Goal: Check status: Check status

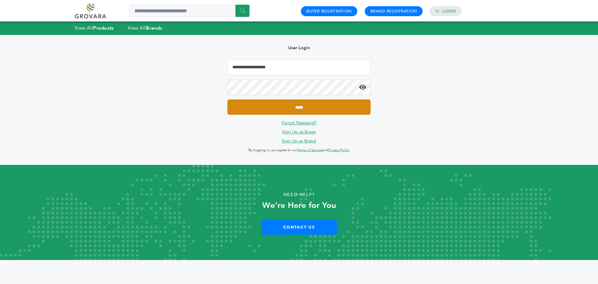
click at [324, 105] on input "*****" at bounding box center [298, 106] width 143 height 15
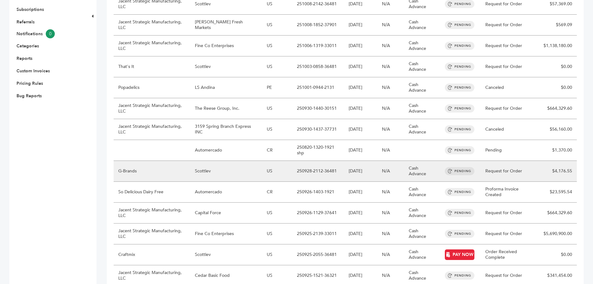
scroll to position [151, 0]
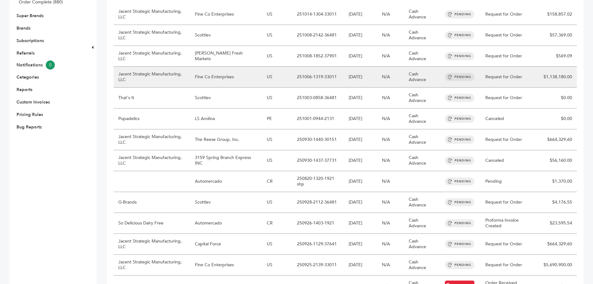
click at [355, 78] on td "[DATE]" at bounding box center [360, 77] width 33 height 21
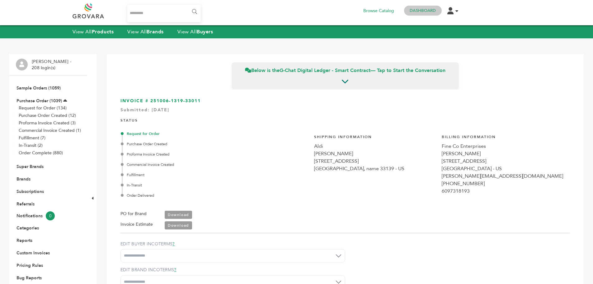
click at [428, 10] on link "Dashboard" at bounding box center [423, 11] width 26 height 6
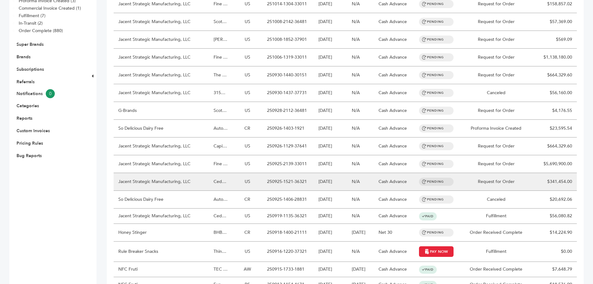
scroll to position [125, 0]
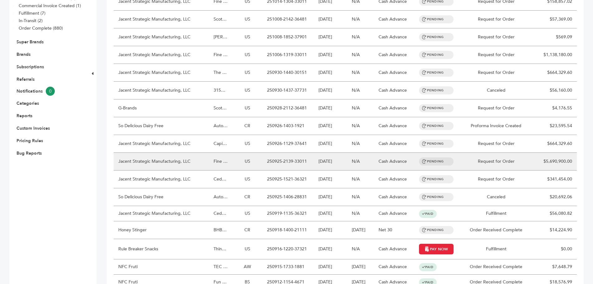
click at [505, 159] on td "Request for Order" at bounding box center [496, 162] width 73 height 18
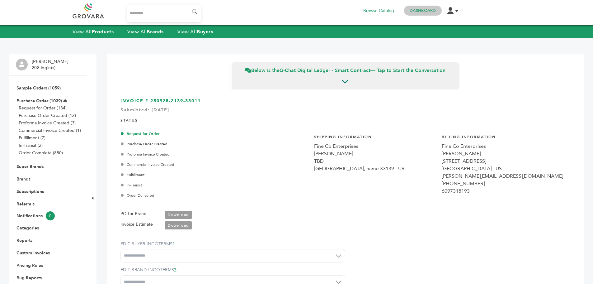
click at [417, 8] on link "Dashboard" at bounding box center [423, 11] width 26 height 6
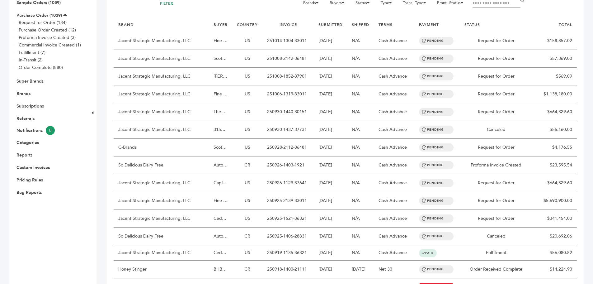
scroll to position [95, 0]
